Goal: Transaction & Acquisition: Purchase product/service

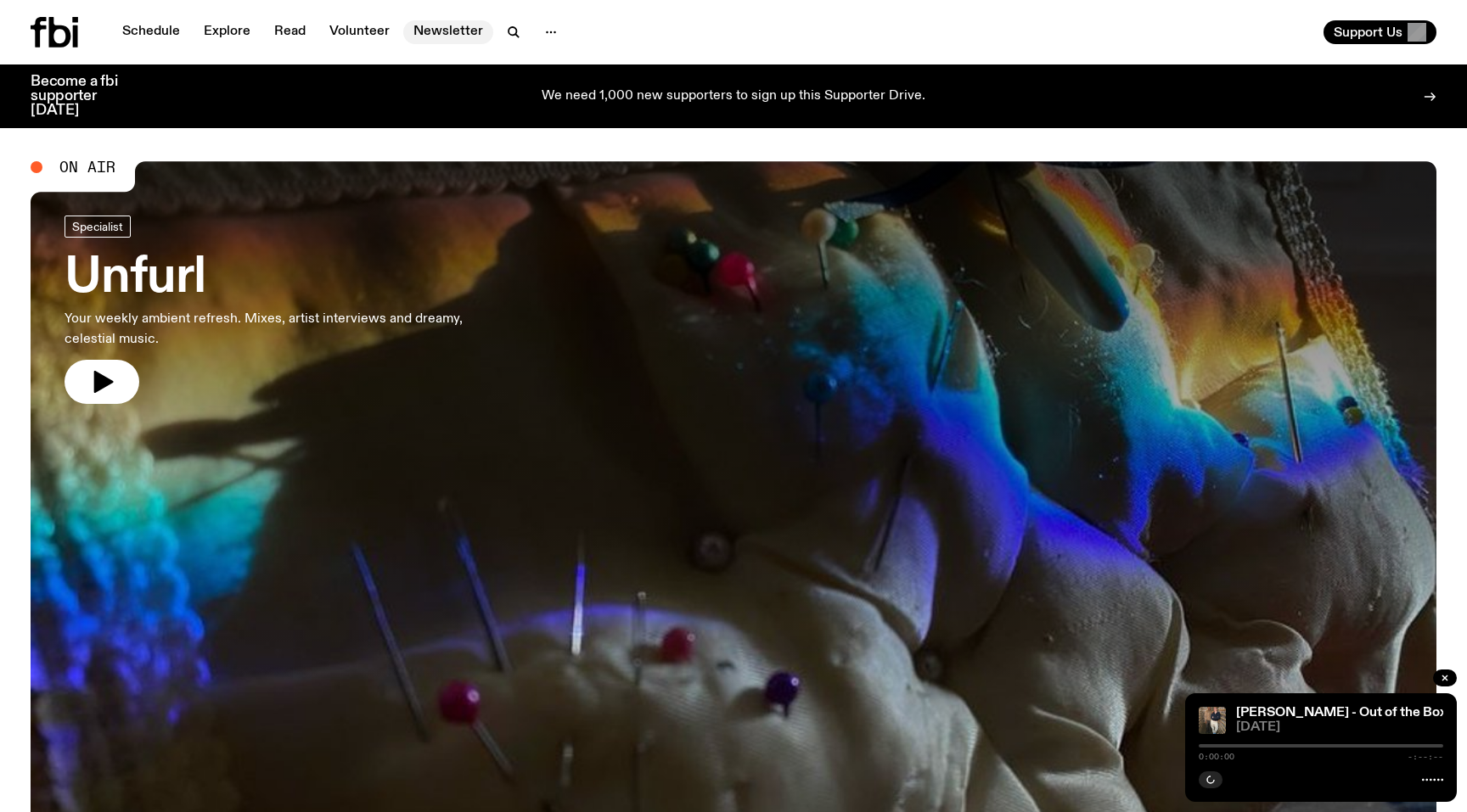
click at [436, 33] on link "Newsletter" at bounding box center [448, 32] width 90 height 23
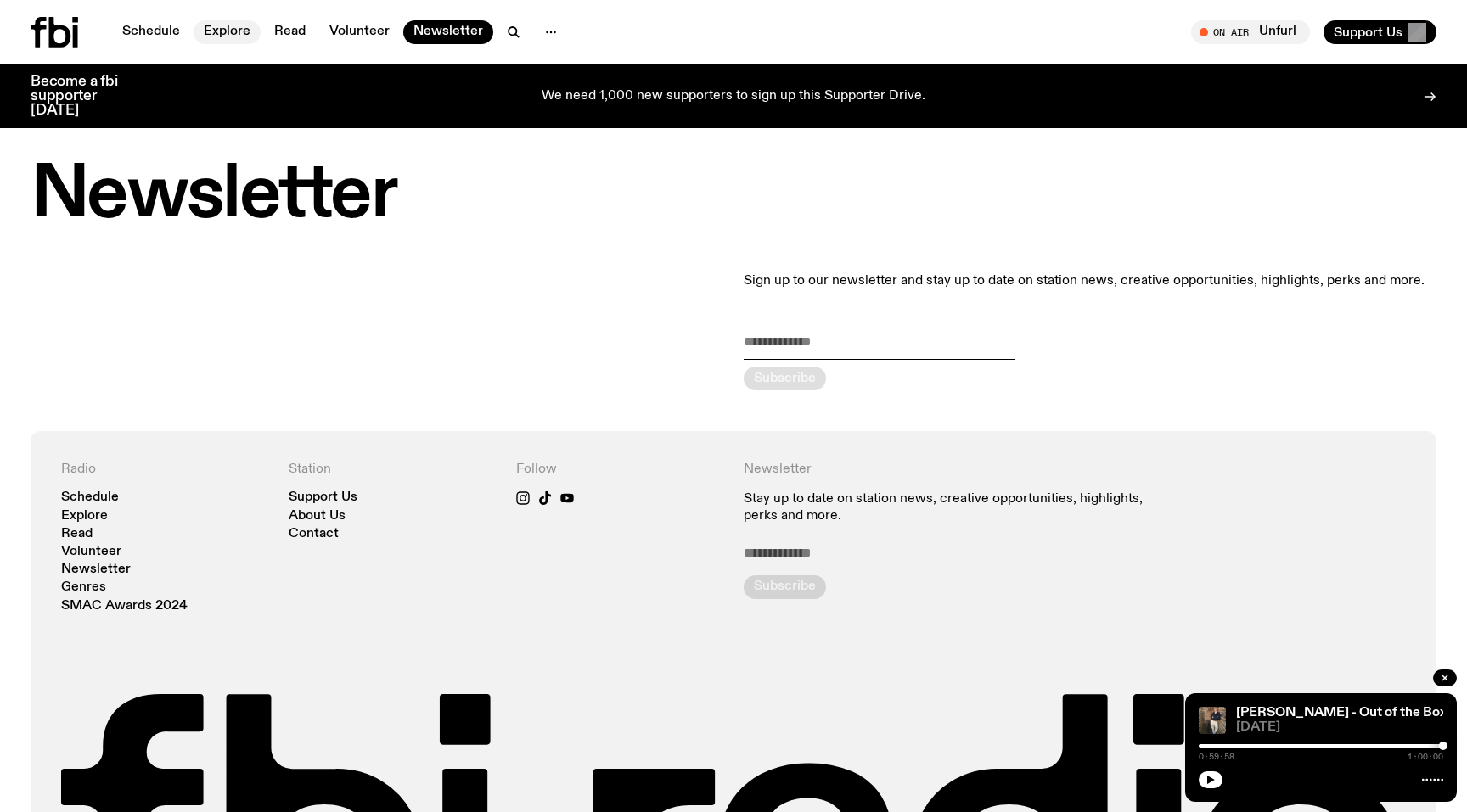
click at [243, 32] on link "Explore" at bounding box center [227, 32] width 67 height 23
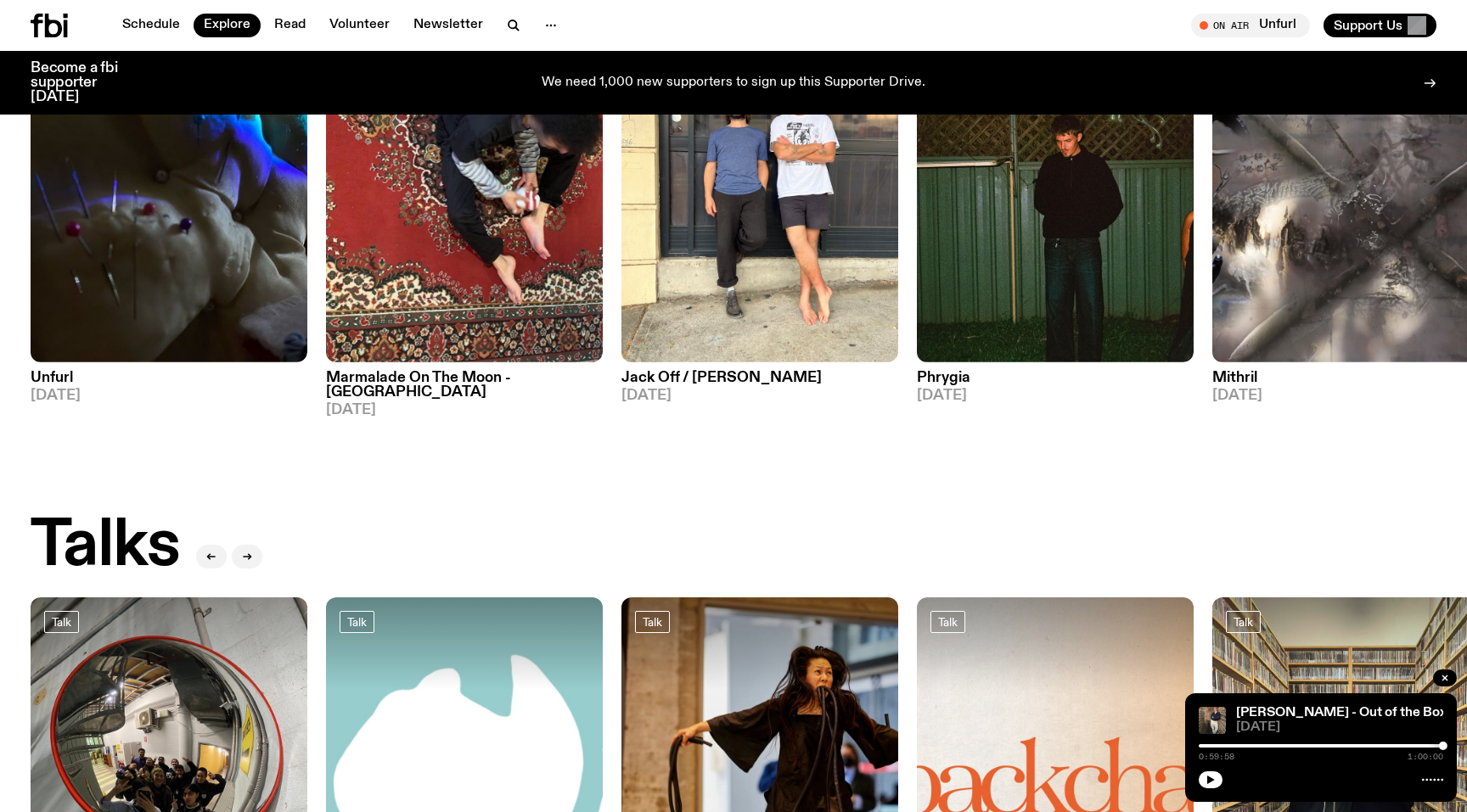
scroll to position [1533, 0]
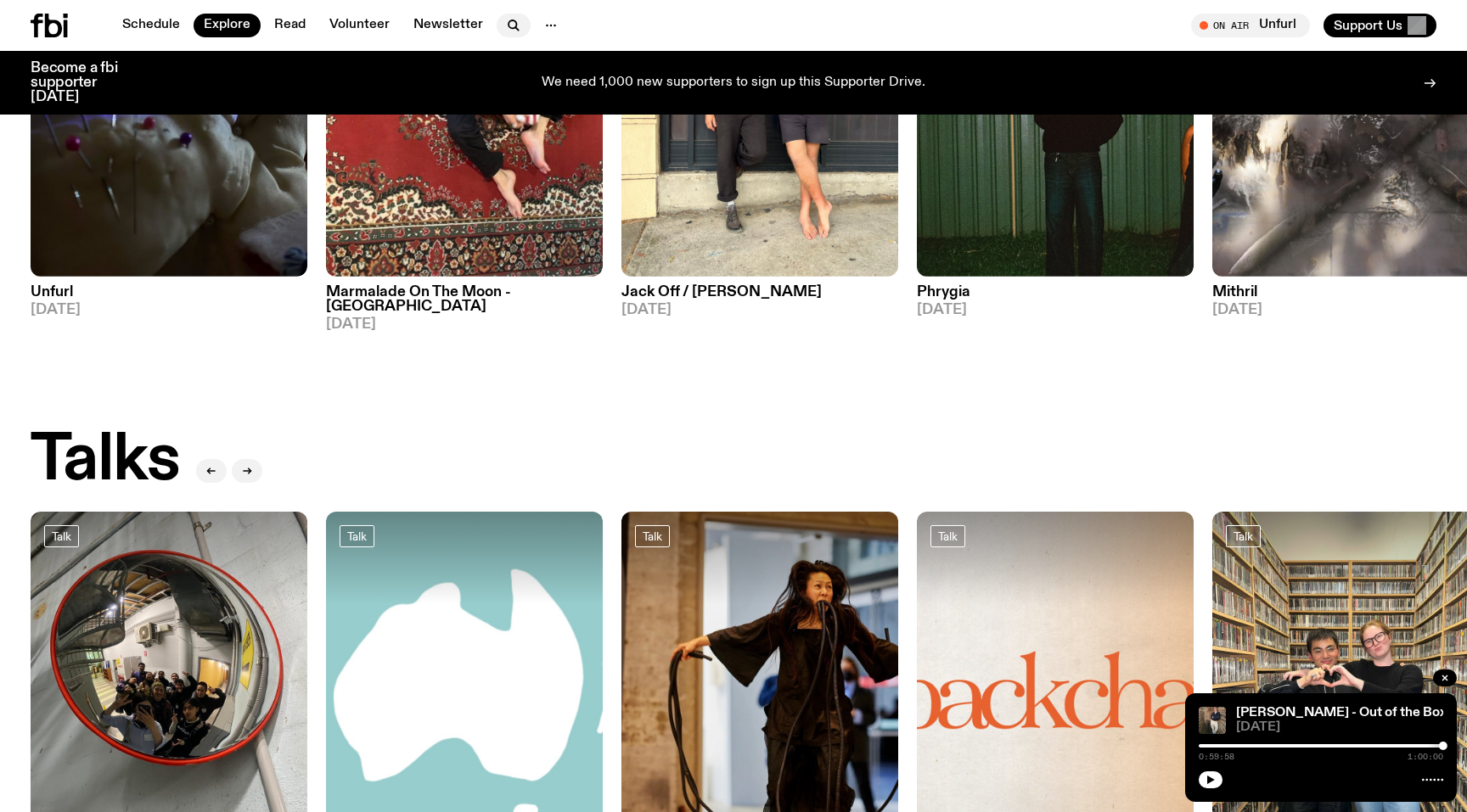
click at [504, 21] on icon "button" at bounding box center [514, 25] width 21 height 21
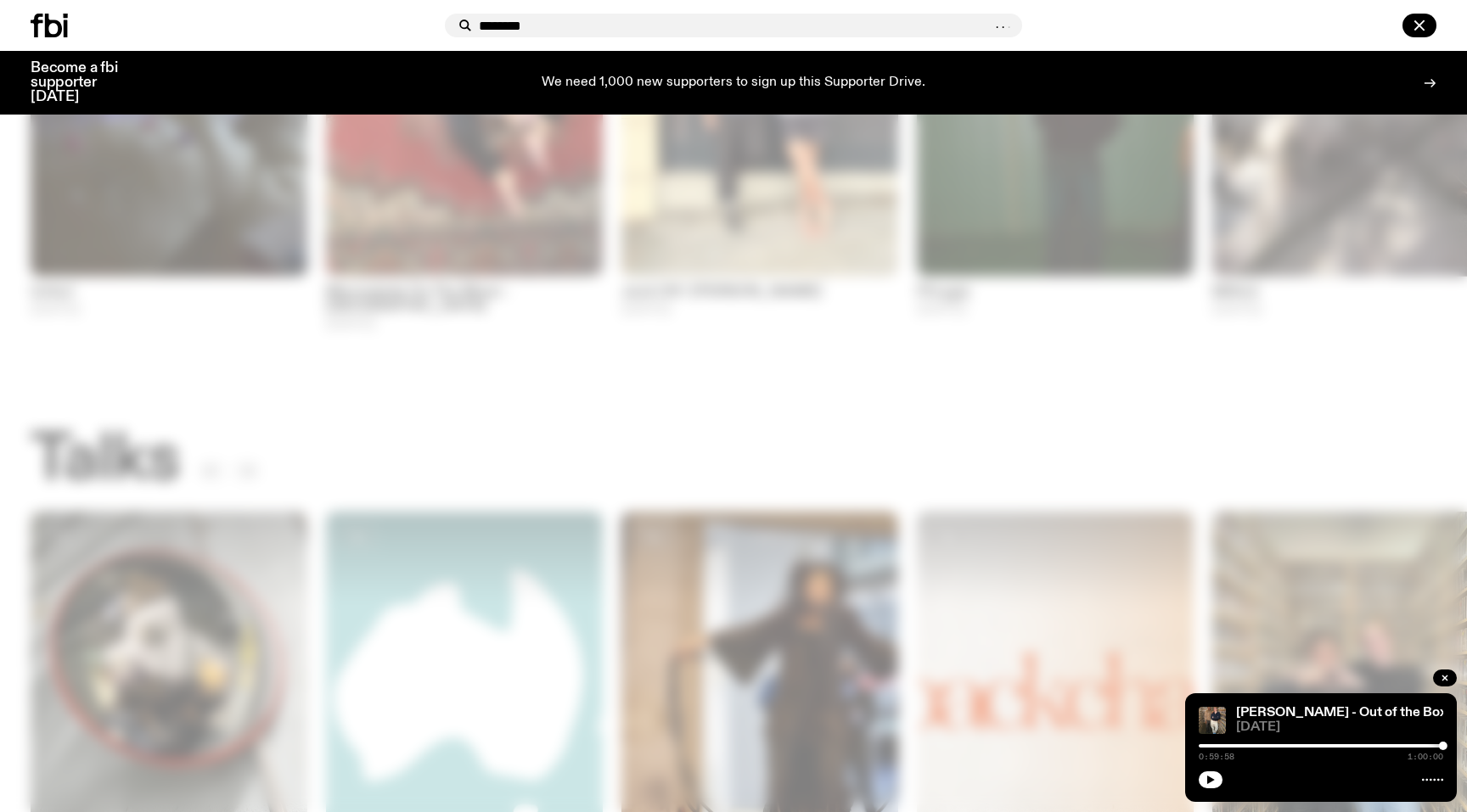
type input "********"
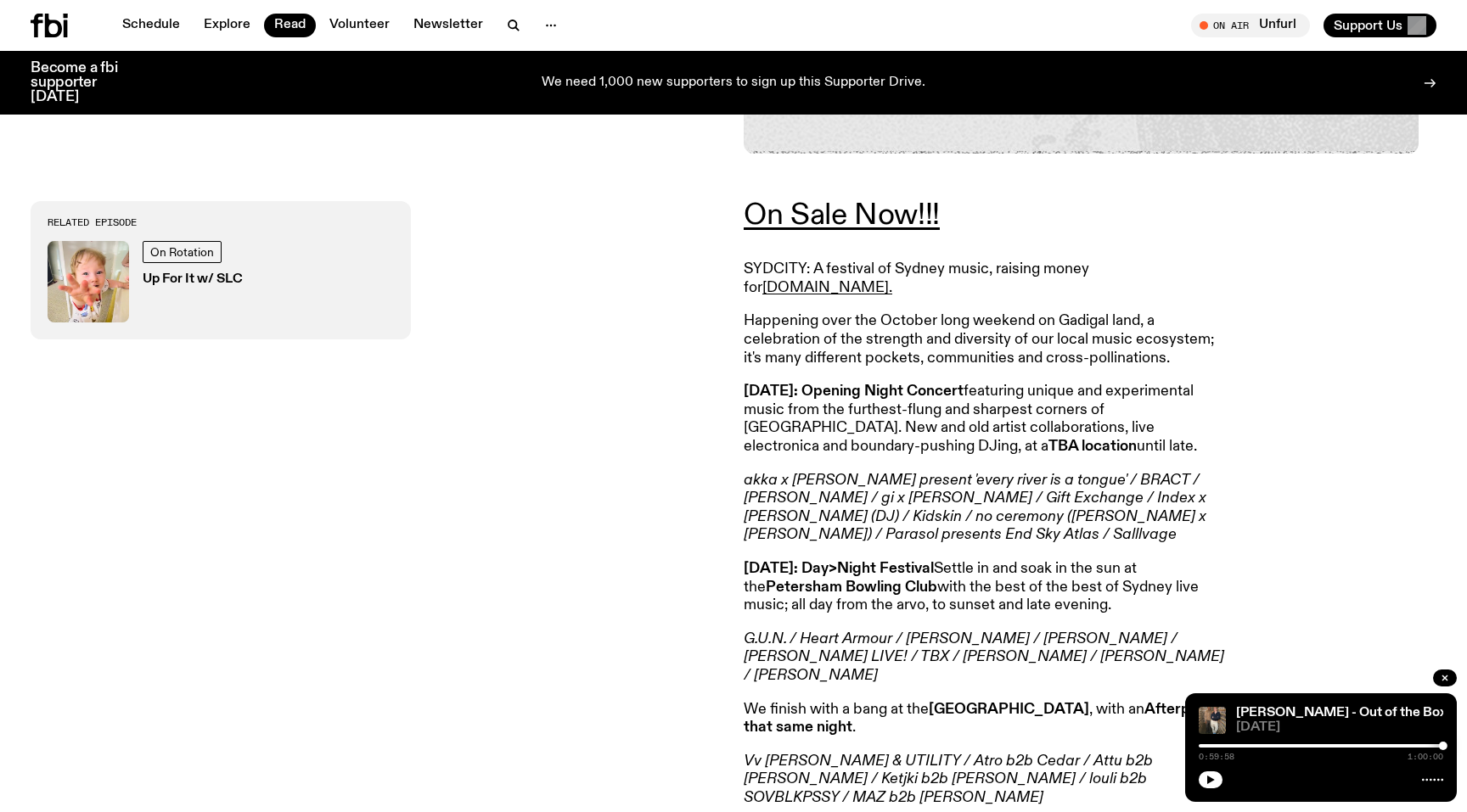
scroll to position [670, 0]
click at [822, 213] on link "On Sale Now!!!" at bounding box center [841, 213] width 196 height 31
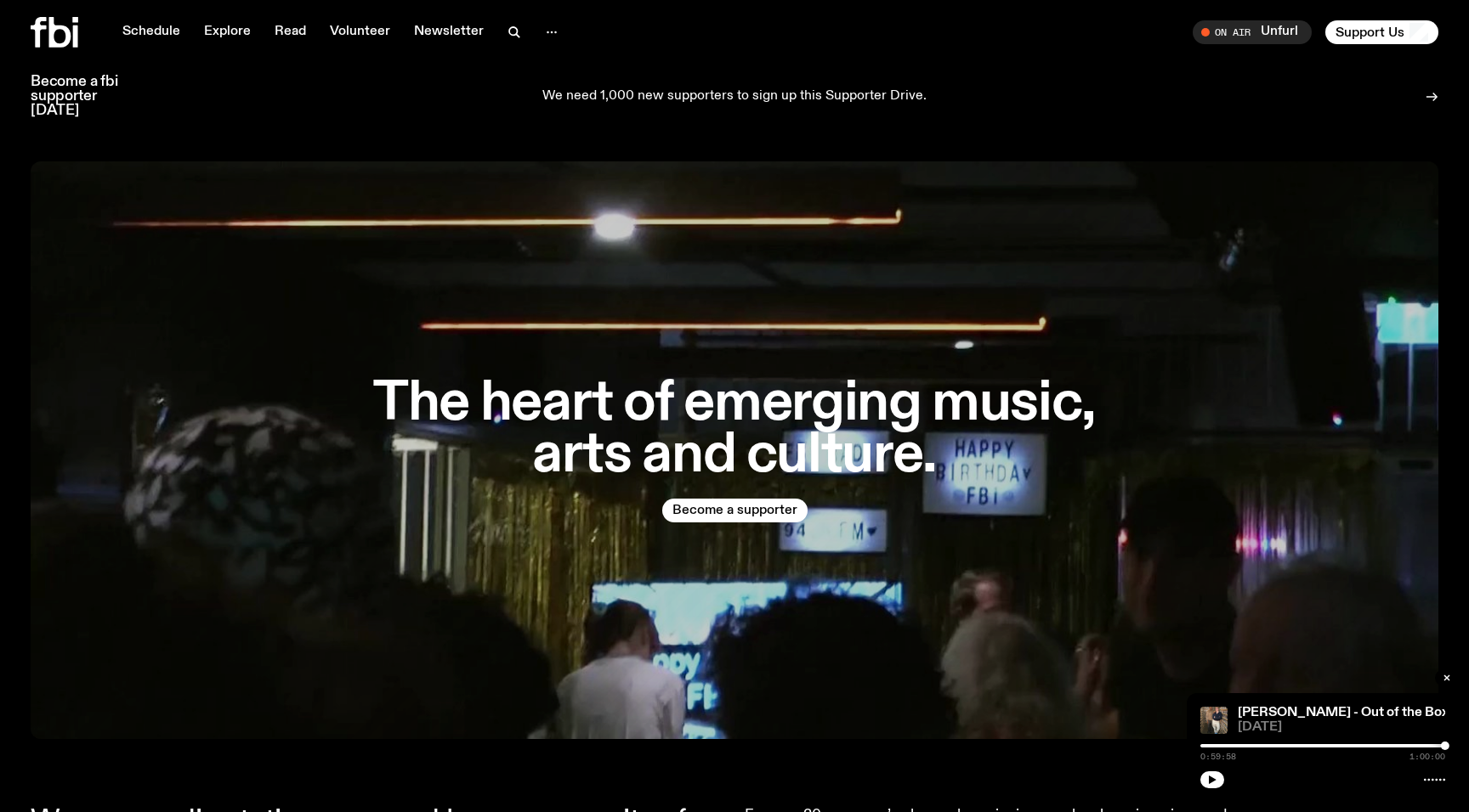
click at [638, 90] on p "We need 1,000 new supporters to sign up this Supporter Drive." at bounding box center [734, 97] width 384 height 15
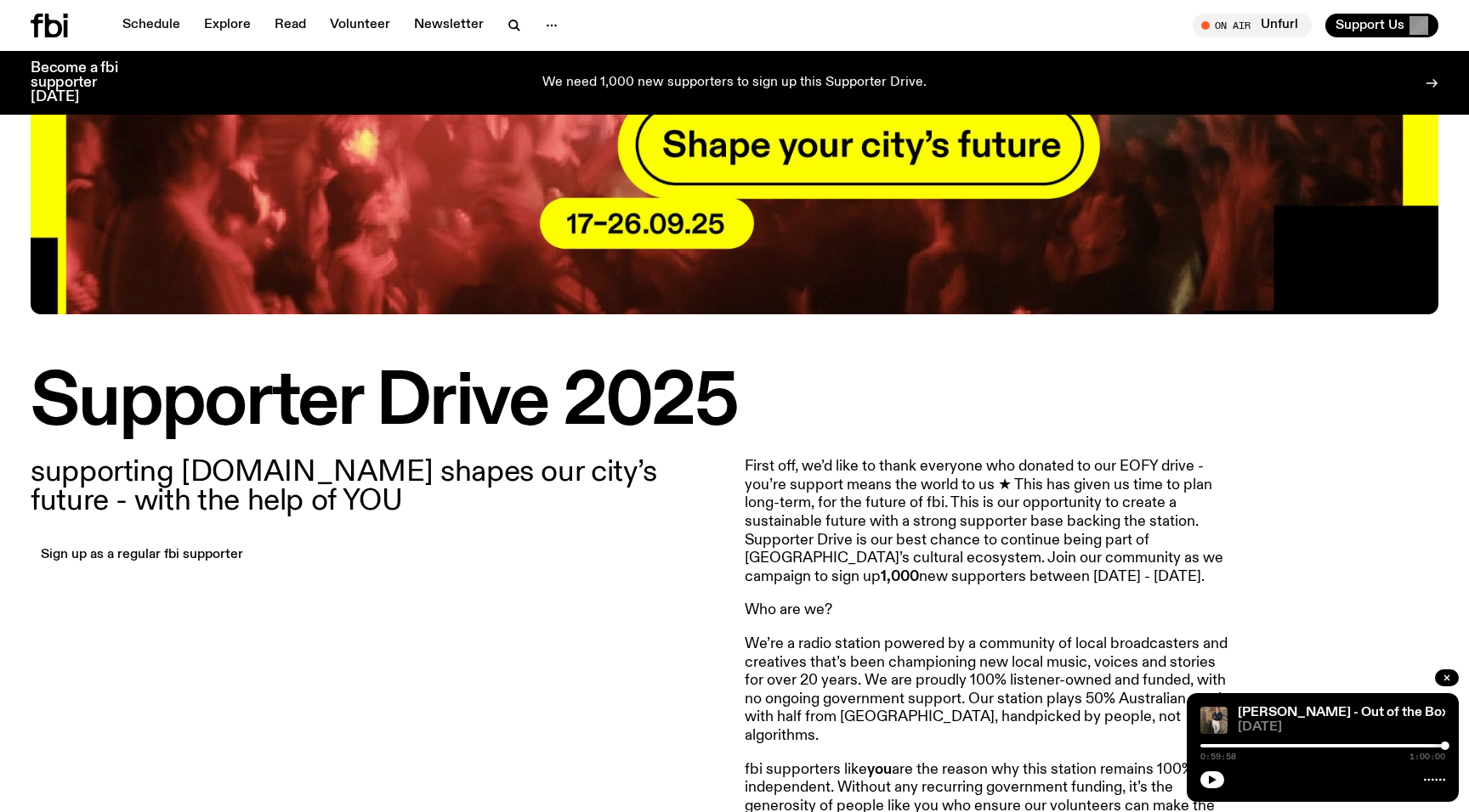
scroll to position [242, 0]
